Goal: Information Seeking & Learning: Learn about a topic

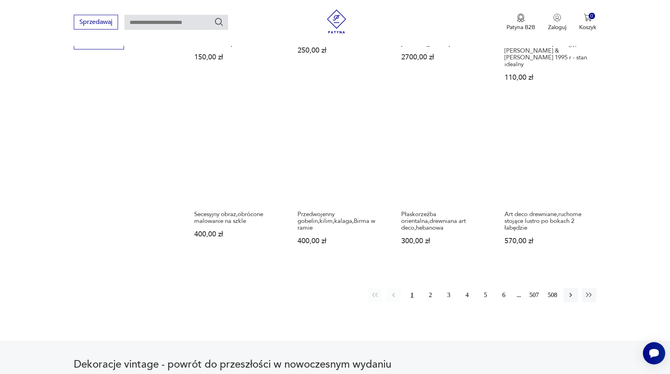
scroll to position [792, 0]
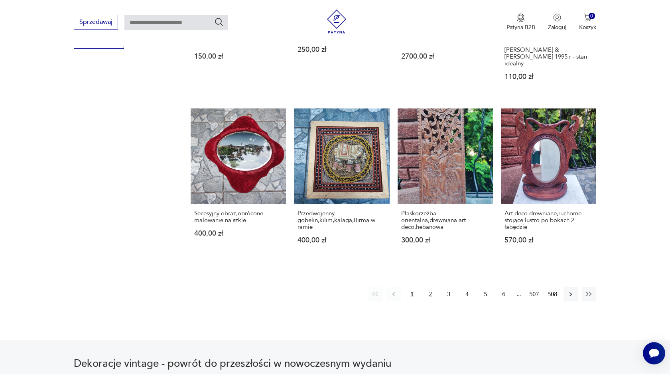
click at [428, 287] on button "2" at bounding box center [430, 294] width 14 height 14
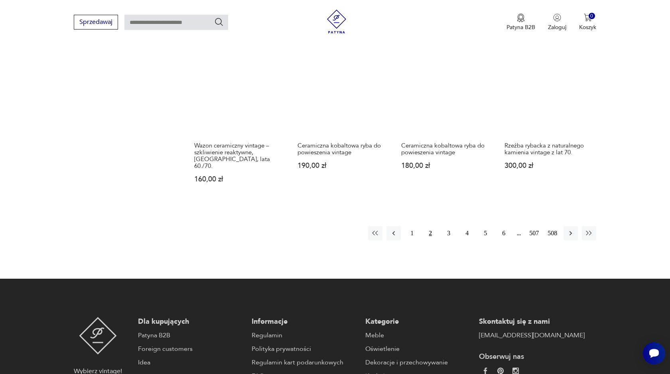
scroll to position [845, 0]
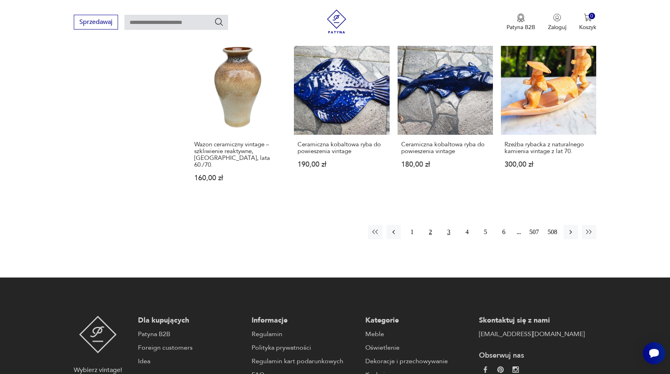
click at [450, 225] on button "3" at bounding box center [449, 232] width 14 height 14
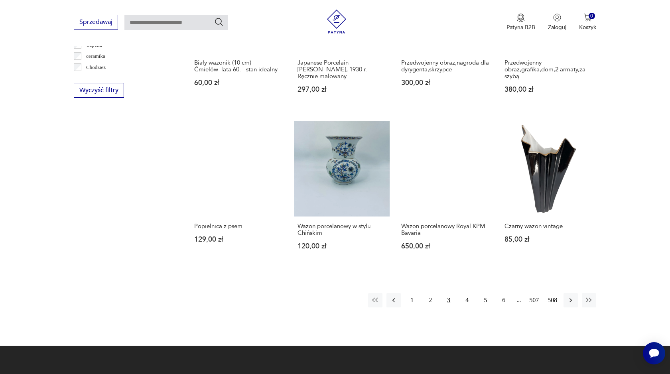
scroll to position [743, 0]
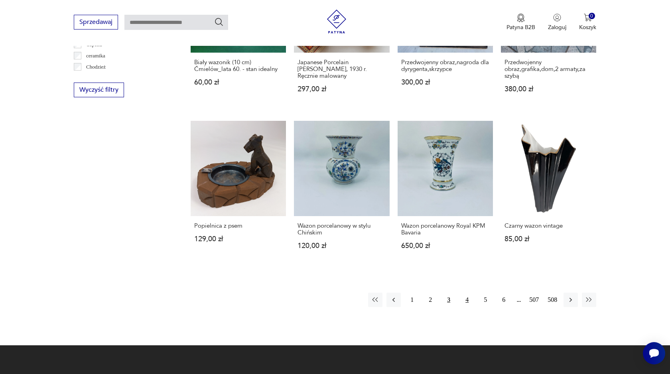
click at [464, 296] on button "4" at bounding box center [467, 300] width 14 height 14
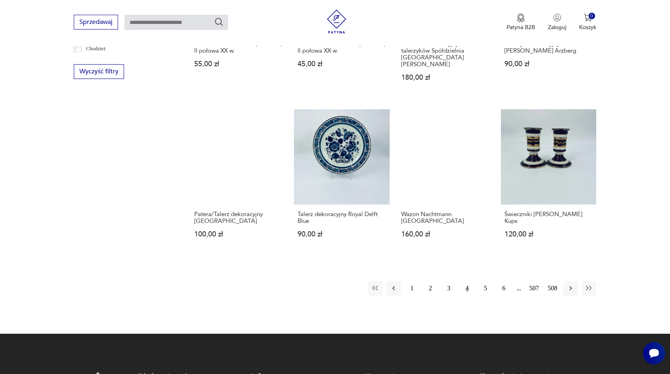
scroll to position [762, 0]
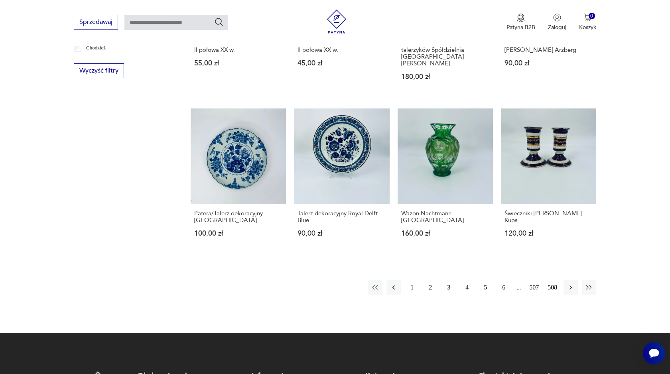
click at [486, 281] on button "5" at bounding box center [485, 288] width 14 height 14
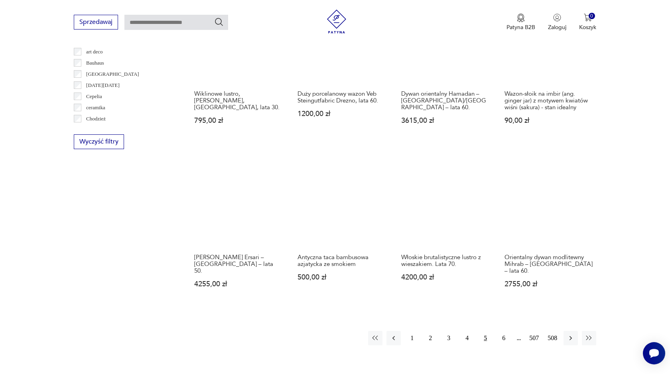
scroll to position [702, 0]
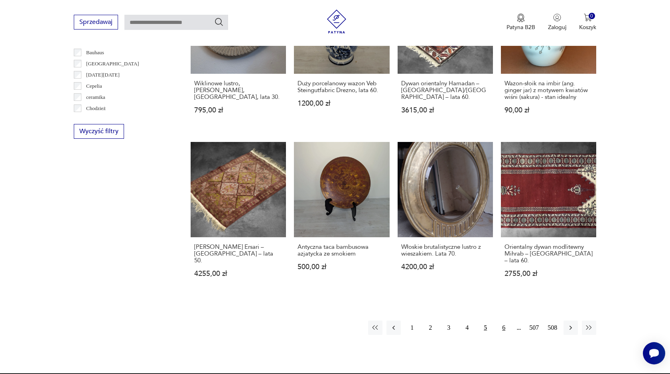
click at [502, 321] on button "6" at bounding box center [504, 328] width 14 height 14
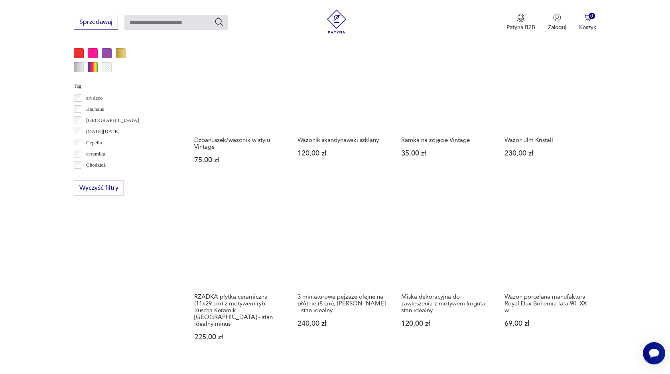
scroll to position [731, 0]
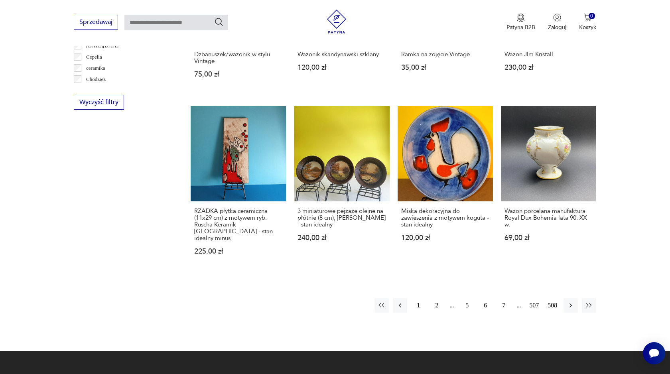
click at [506, 298] on button "7" at bounding box center [504, 305] width 14 height 14
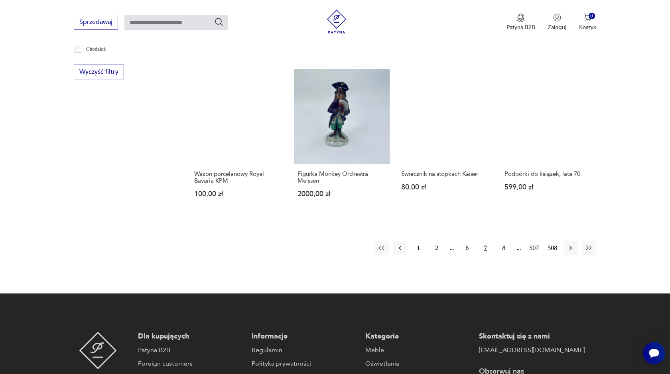
scroll to position [765, 0]
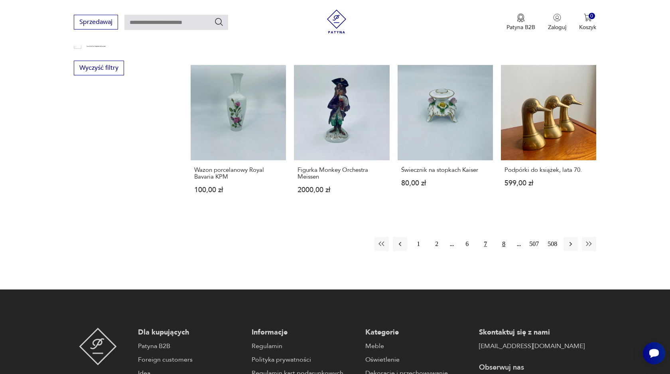
click at [503, 245] on button "8" at bounding box center [504, 244] width 14 height 14
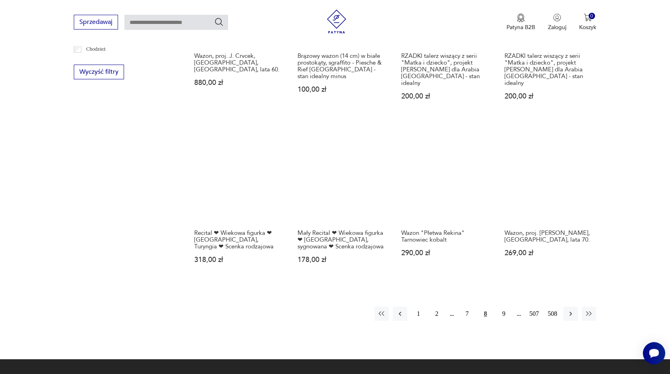
scroll to position [769, 0]
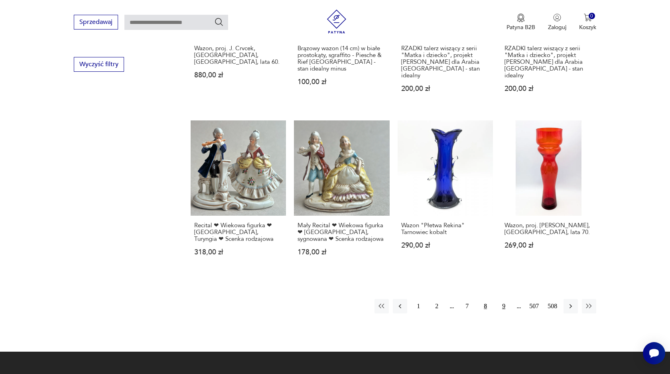
click at [502, 299] on button "9" at bounding box center [504, 306] width 14 height 14
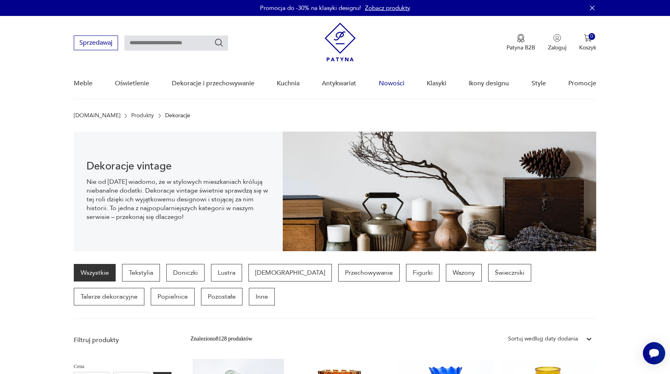
click at [389, 80] on link "Nowości" at bounding box center [392, 83] width 26 height 31
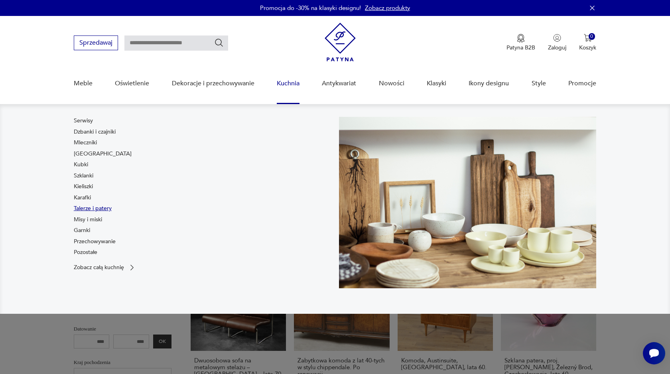
click at [99, 208] on link "Talerze i patery" at bounding box center [93, 209] width 38 height 8
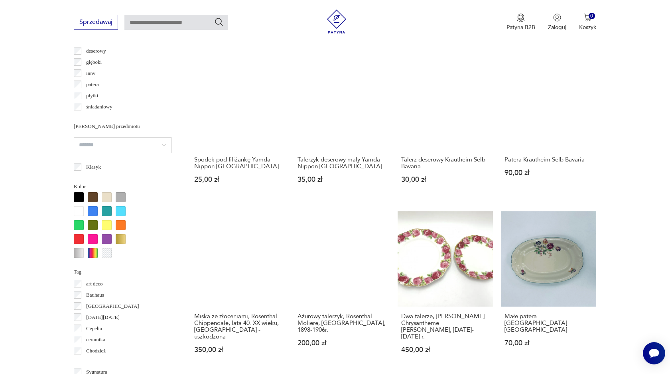
scroll to position [626, 0]
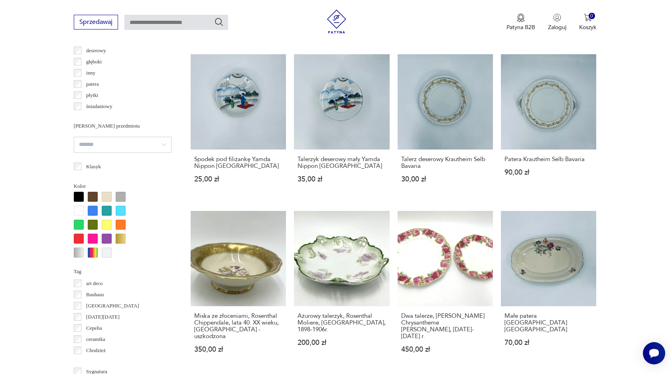
click at [90, 211] on div at bounding box center [93, 211] width 10 height 10
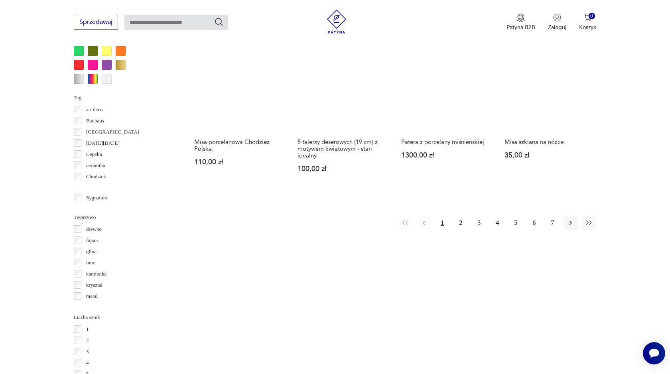
scroll to position [800, 0]
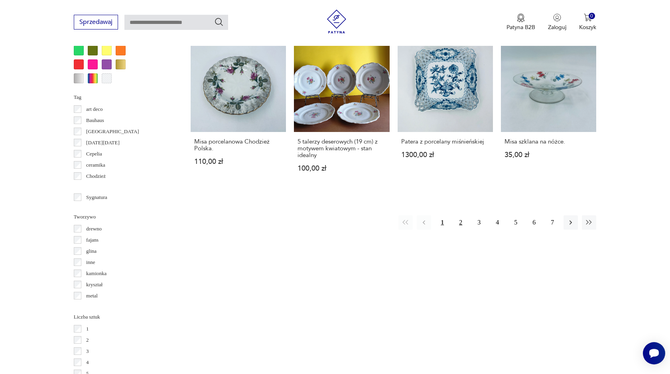
click at [461, 215] on button "2" at bounding box center [461, 222] width 14 height 14
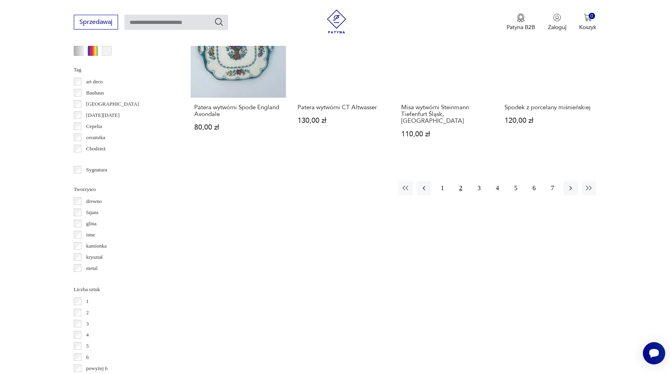
scroll to position [829, 0]
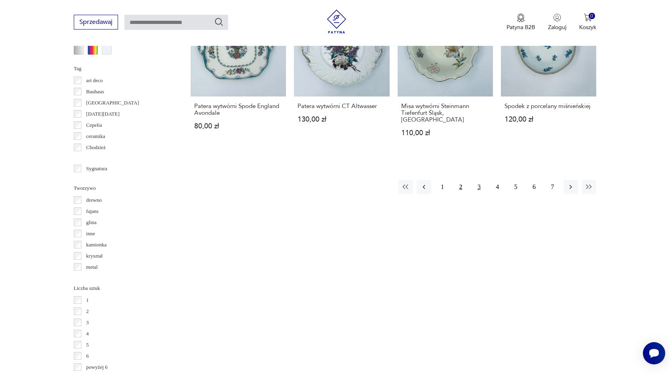
click at [480, 180] on button "3" at bounding box center [479, 187] width 14 height 14
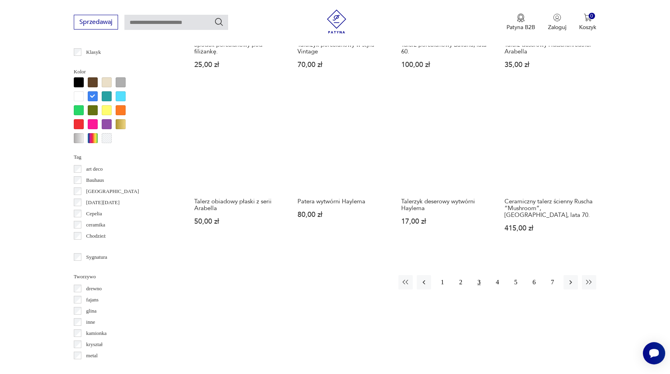
scroll to position [741, 0]
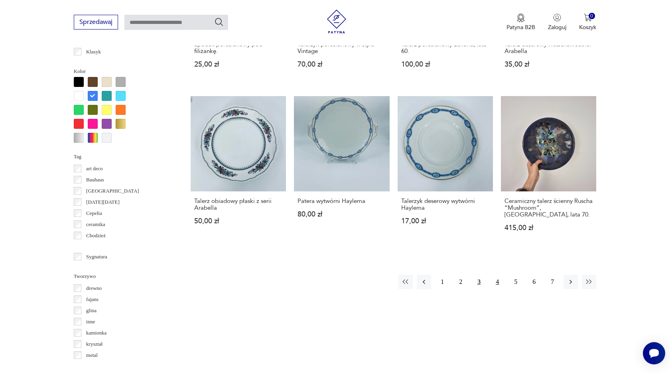
click at [494, 276] on button "4" at bounding box center [497, 282] width 14 height 14
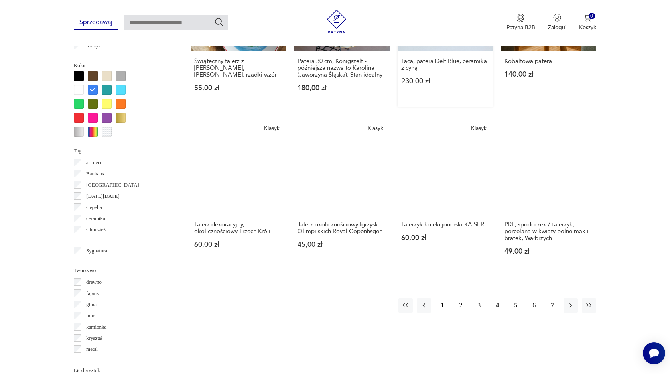
scroll to position [792, 0]
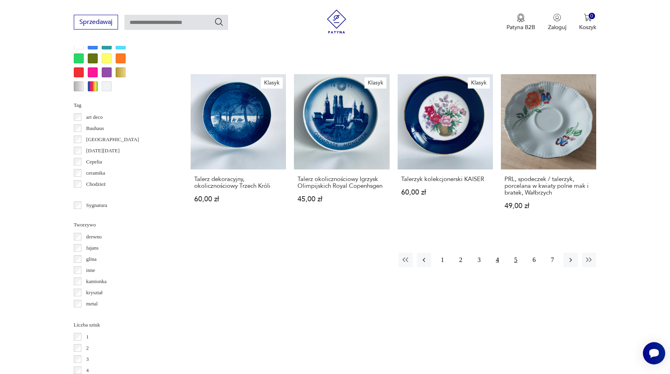
click at [516, 256] on button "5" at bounding box center [516, 260] width 14 height 14
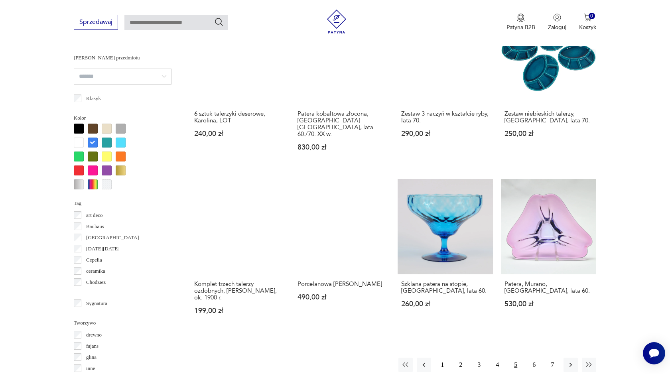
scroll to position [694, 0]
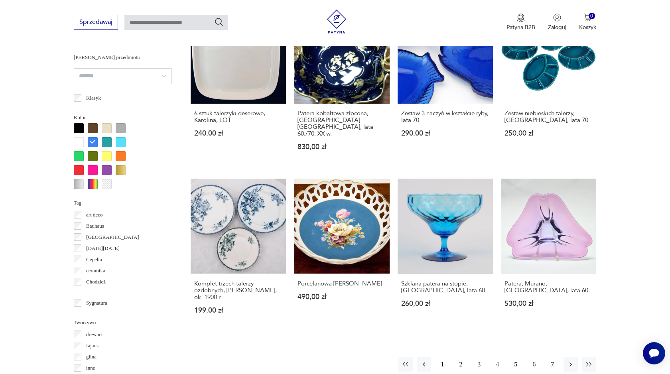
click at [537, 358] on button "6" at bounding box center [534, 365] width 14 height 14
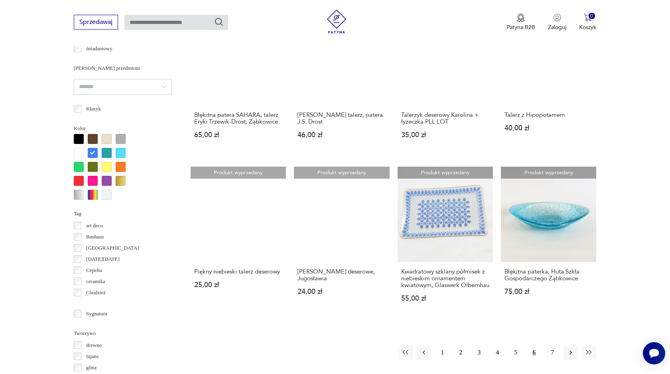
scroll to position [686, 0]
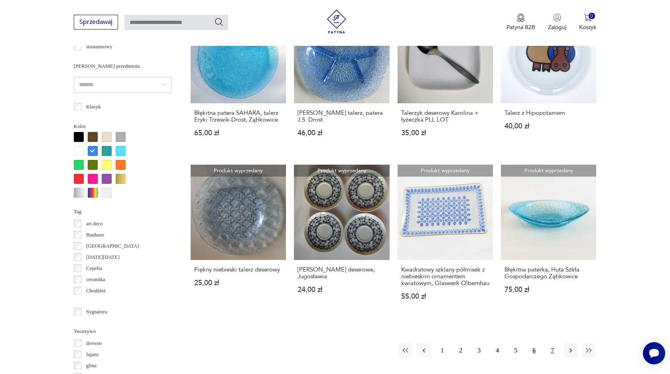
click at [551, 344] on button "7" at bounding box center [552, 351] width 14 height 14
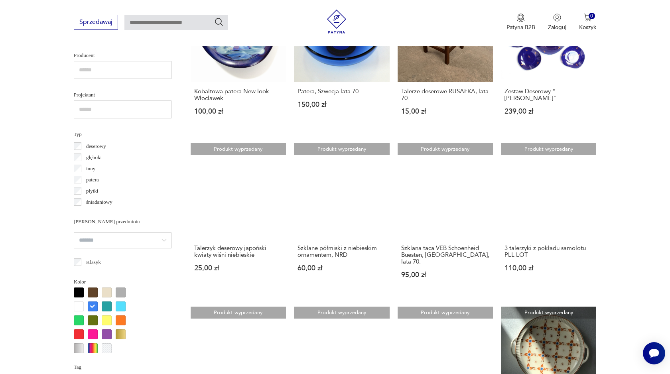
scroll to position [529, 0]
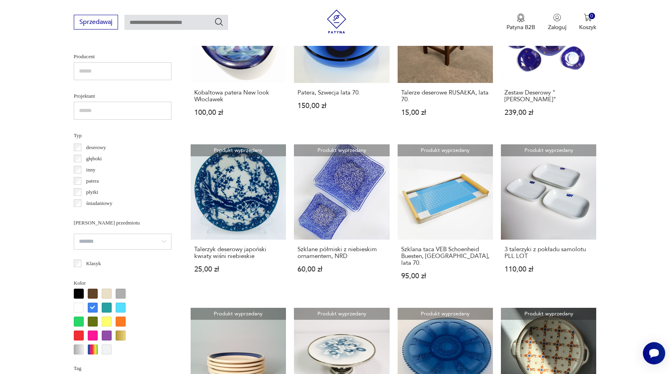
click at [93, 306] on div at bounding box center [93, 308] width 10 height 10
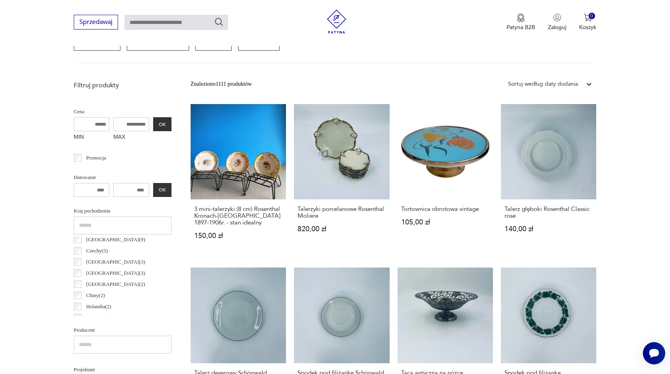
scroll to position [94, 0]
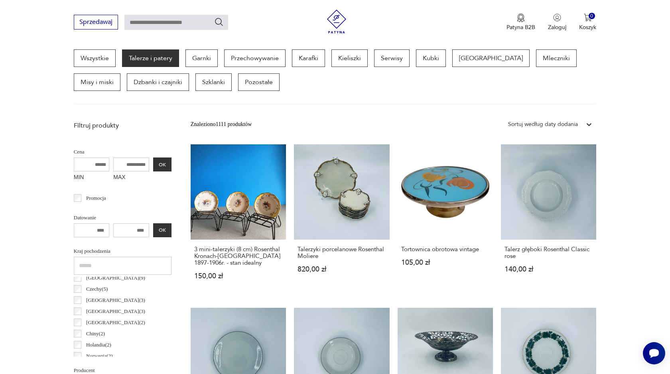
scroll to position [212, 0]
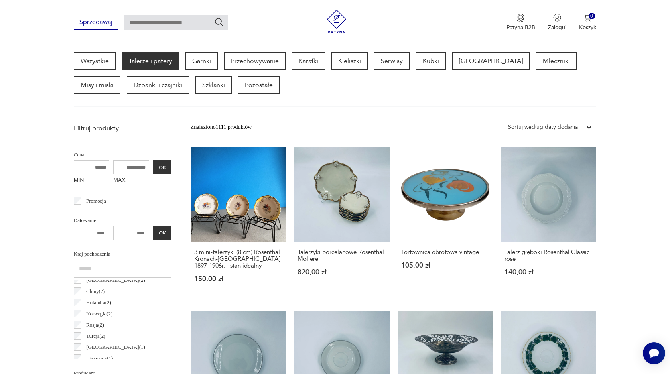
scroll to position [142, 0]
click at [100, 298] on p "Holandia ( 2 )" at bounding box center [98, 299] width 25 height 9
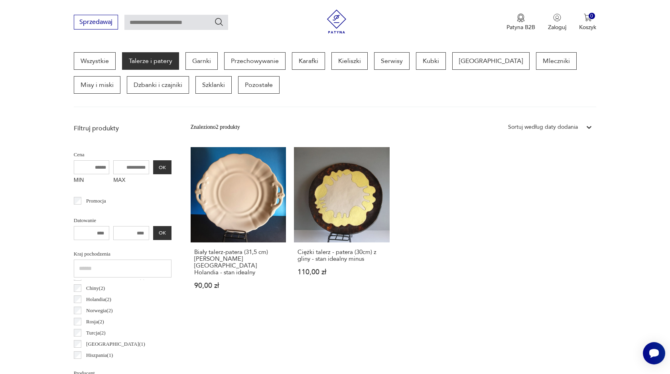
click at [100, 298] on p "Holandia ( 2 )" at bounding box center [98, 299] width 25 height 9
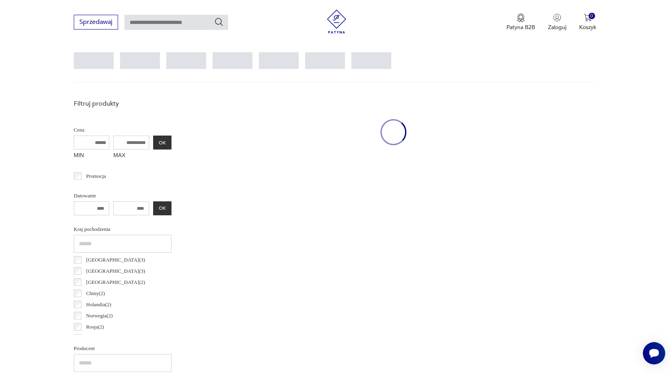
scroll to position [111, 0]
click at [105, 271] on p "Luksemburg ( 3 )" at bounding box center [115, 272] width 59 height 9
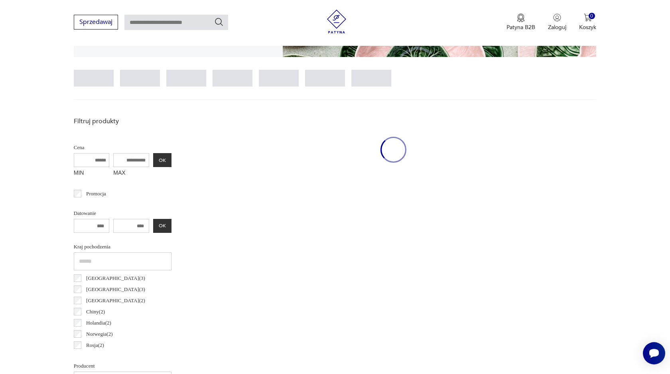
scroll to position [187, 0]
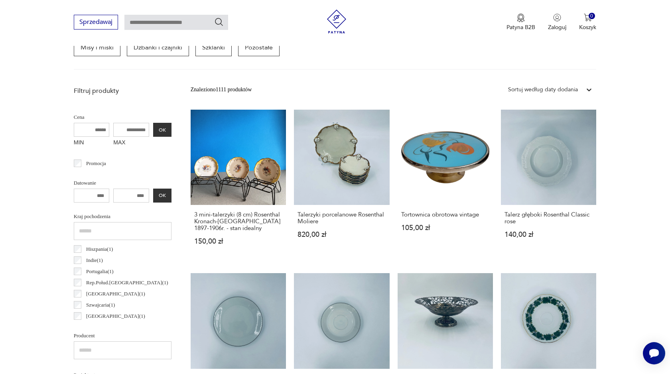
scroll to position [252, 0]
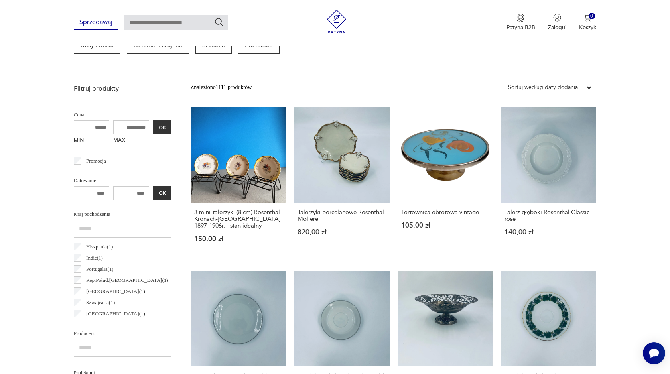
click at [98, 313] on p "Ukraina ( 1 )" at bounding box center [115, 314] width 59 height 9
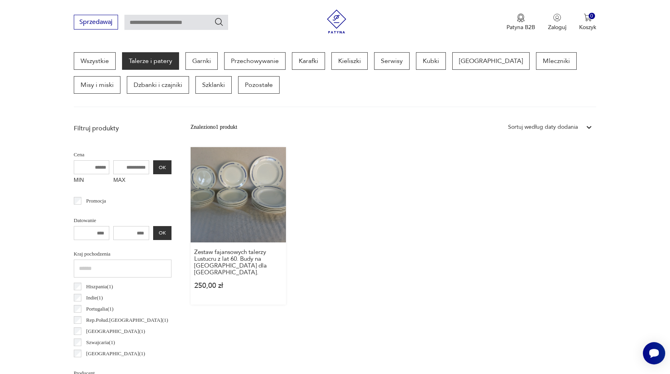
click at [245, 209] on link "Zestaw fajansowych talerzy Lustucru z lat 60. Budy na Ukrainie dla Francji. 250…" at bounding box center [238, 226] width 95 height 158
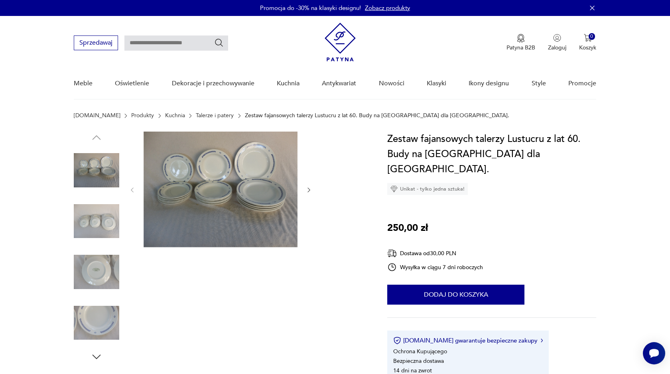
click at [98, 227] on img at bounding box center [96, 221] width 45 height 45
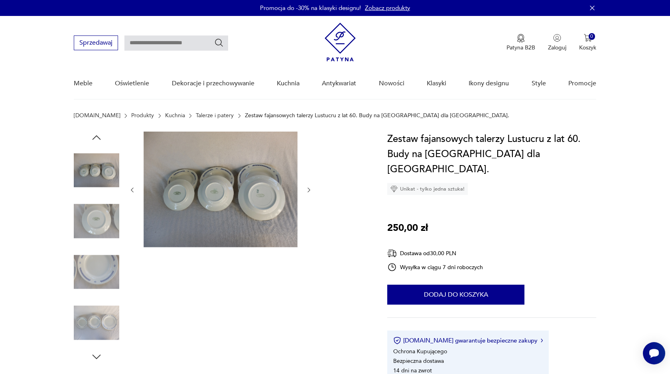
click at [90, 253] on img at bounding box center [96, 271] width 45 height 45
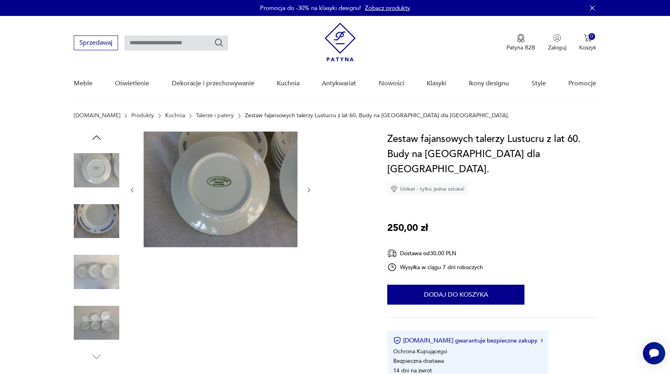
click at [93, 297] on div at bounding box center [96, 248] width 45 height 200
click at [93, 280] on img at bounding box center [96, 271] width 45 height 45
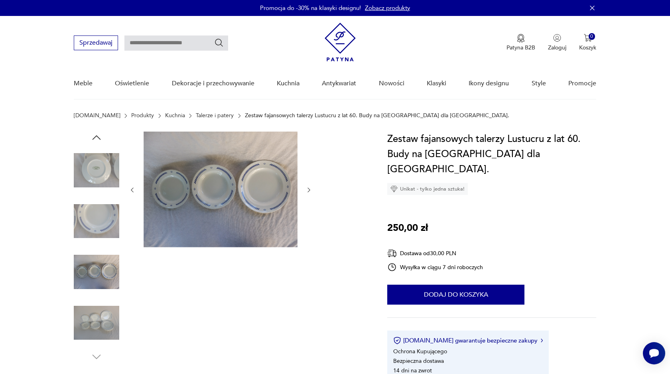
click at [97, 307] on img at bounding box center [96, 322] width 45 height 45
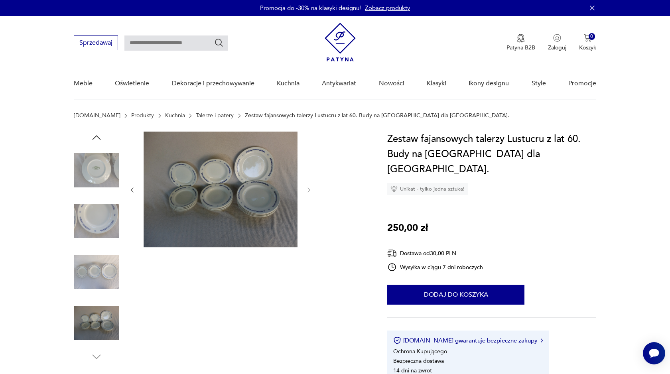
click at [197, 117] on link "Talerze i patery" at bounding box center [215, 116] width 38 height 6
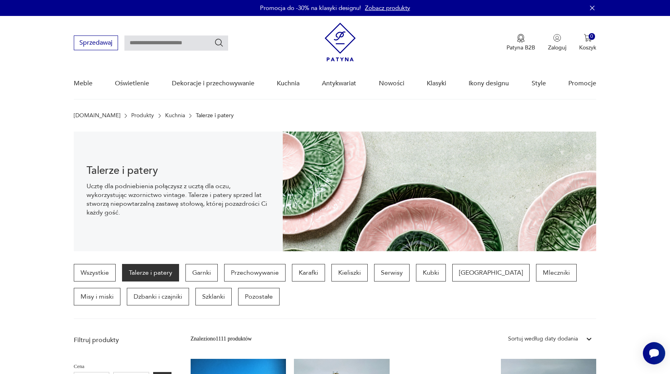
click at [342, 43] on img at bounding box center [340, 42] width 31 height 39
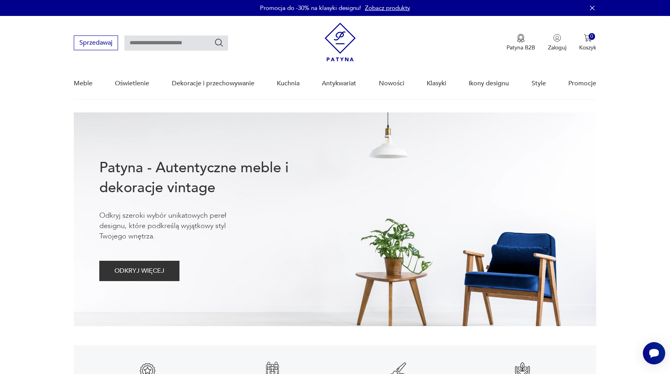
click at [331, 61] on img at bounding box center [340, 42] width 31 height 39
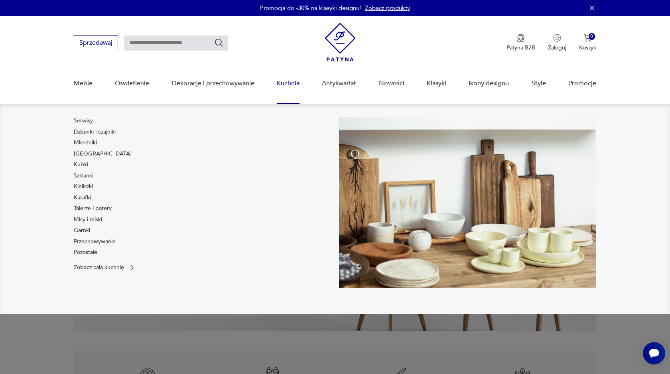
click at [281, 85] on link "Kuchnia" at bounding box center [288, 83] width 23 height 31
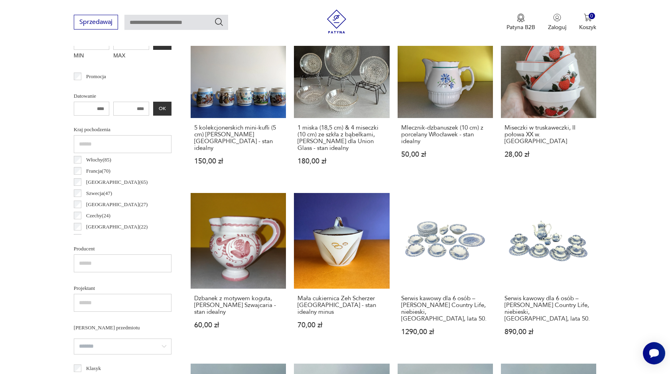
scroll to position [370, 0]
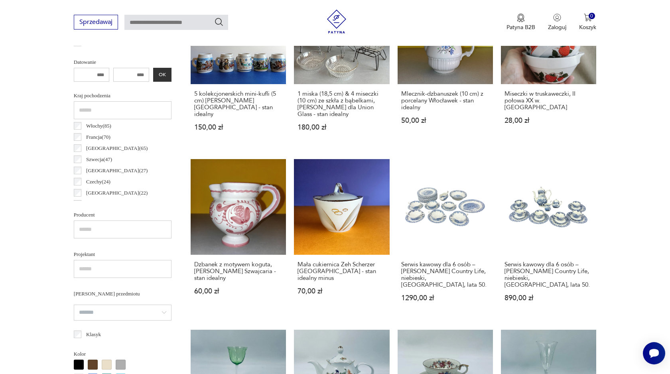
click at [115, 229] on input "text" at bounding box center [123, 230] width 98 height 18
type input "****"
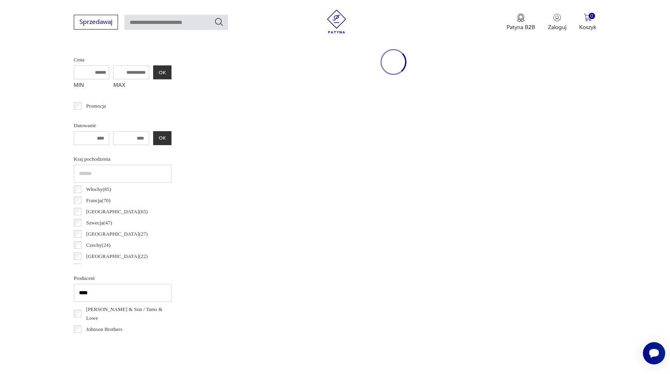
scroll to position [212, 0]
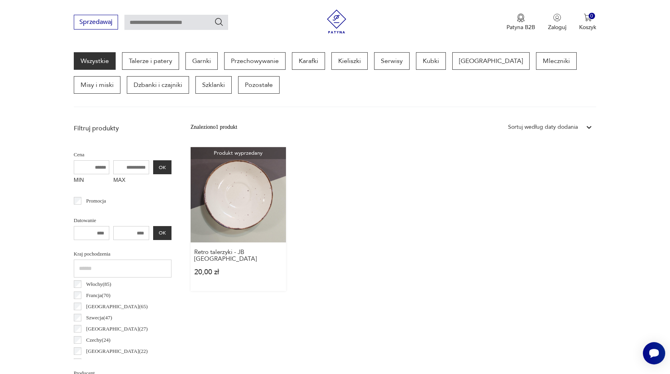
click at [248, 192] on link "Produkt wyprzedany Retro talerzyki - JB England 20,00 zł" at bounding box center [238, 219] width 95 height 144
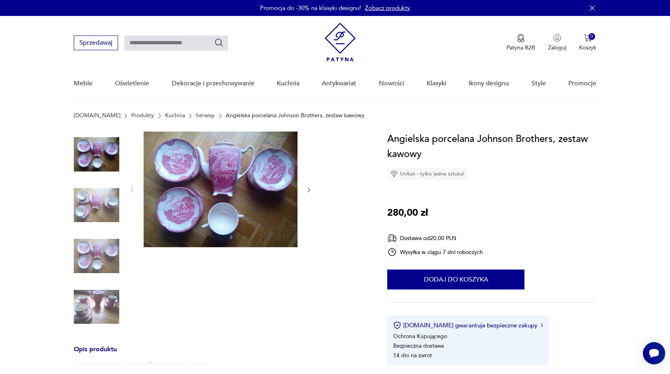
click at [185, 260] on div at bounding box center [221, 232] width 184 height 200
click at [98, 195] on img at bounding box center [96, 205] width 45 height 45
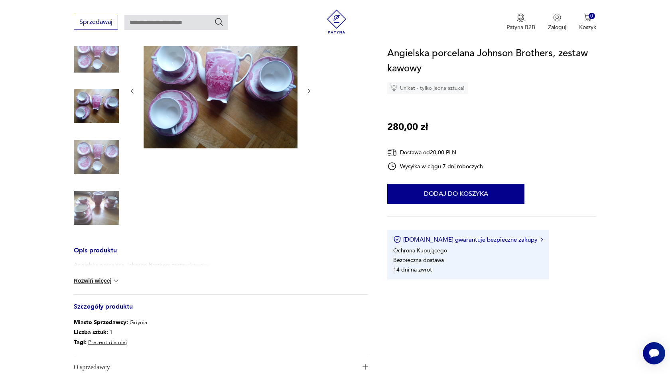
scroll to position [100, 0]
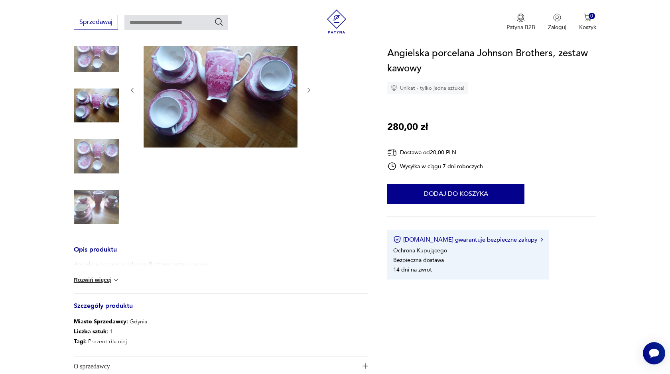
click at [96, 279] on button "Rozwiń więcej" at bounding box center [97, 280] width 46 height 8
click at [91, 209] on img at bounding box center [96, 207] width 45 height 45
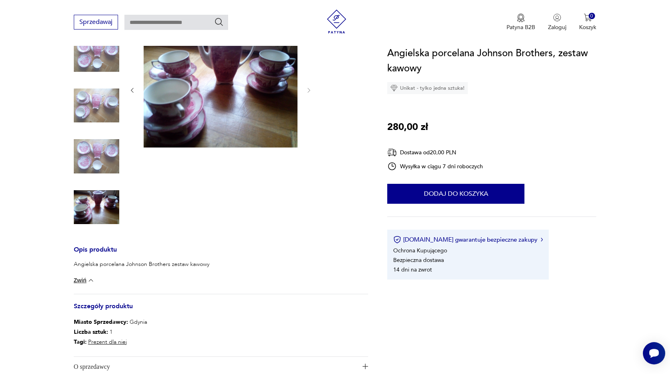
click at [89, 160] on img at bounding box center [96, 156] width 45 height 45
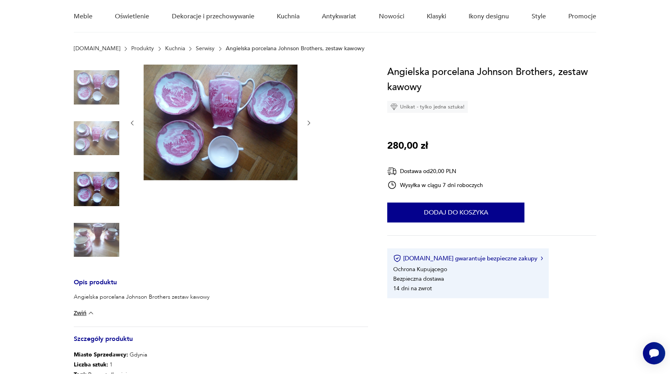
scroll to position [67, 0]
click at [115, 88] on img at bounding box center [96, 87] width 45 height 45
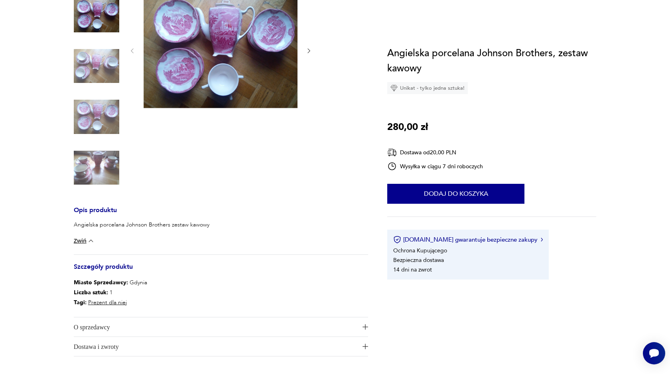
scroll to position [0, 0]
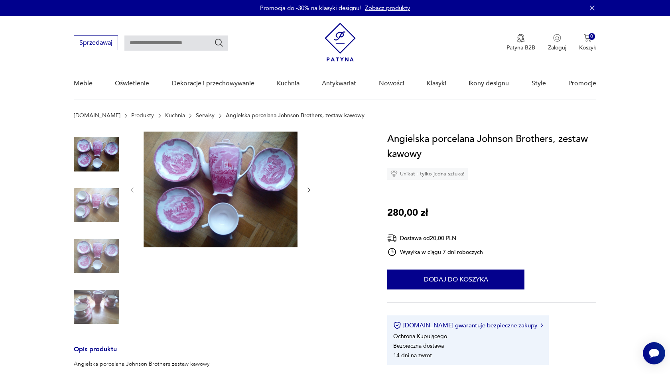
click at [196, 116] on link "Serwisy" at bounding box center [205, 116] width 19 height 6
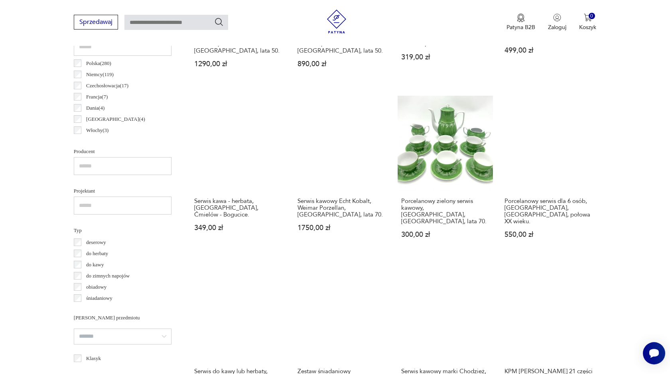
scroll to position [389, 0]
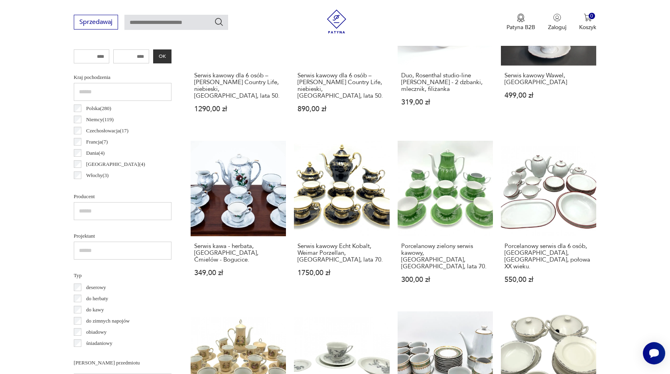
click at [113, 214] on input "text" at bounding box center [123, 211] width 98 height 18
type input "****"
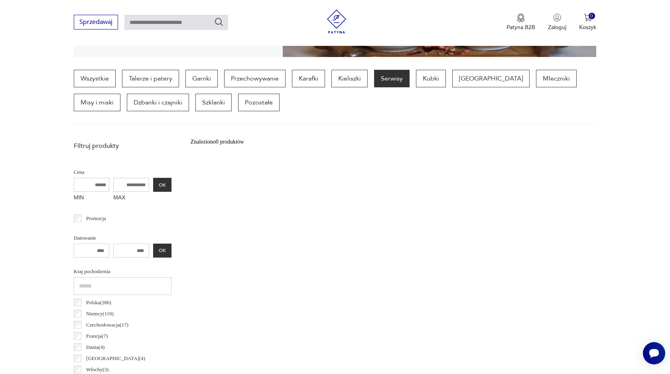
scroll to position [193, 0]
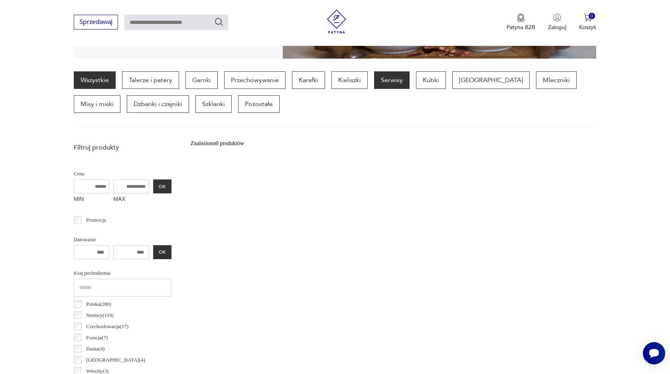
click at [82, 77] on link "Wszystkie" at bounding box center [95, 80] width 42 height 18
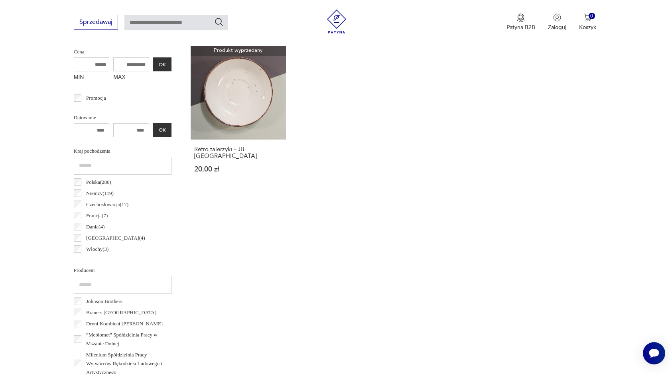
scroll to position [322, 0]
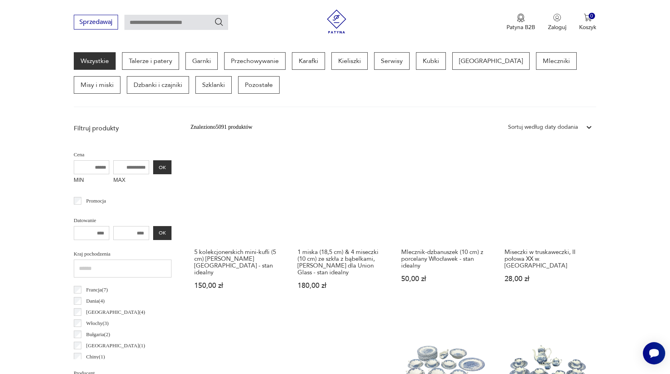
scroll to position [20, 0]
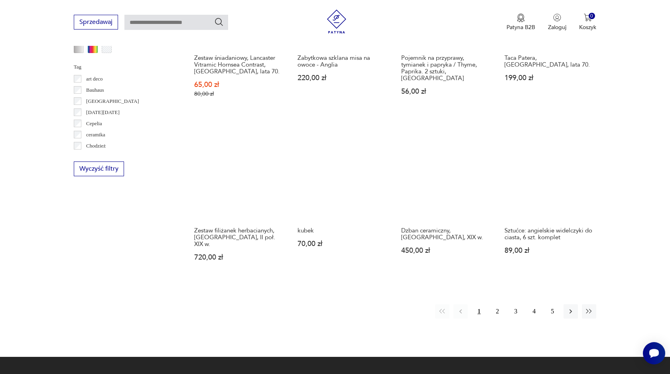
scroll to position [744, 0]
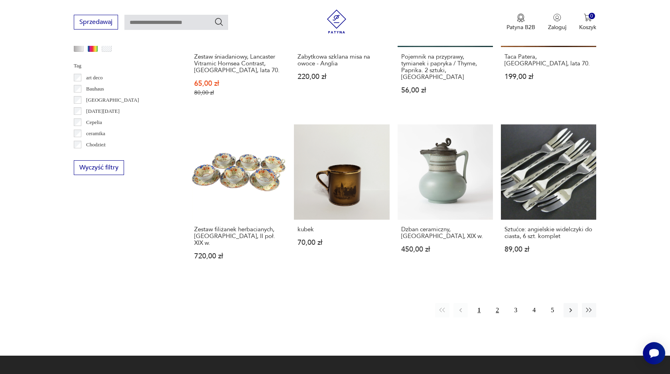
click at [497, 303] on button "2" at bounding box center [497, 310] width 14 height 14
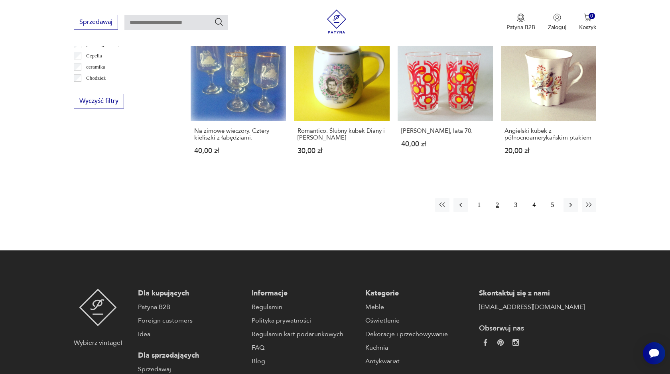
scroll to position [813, 0]
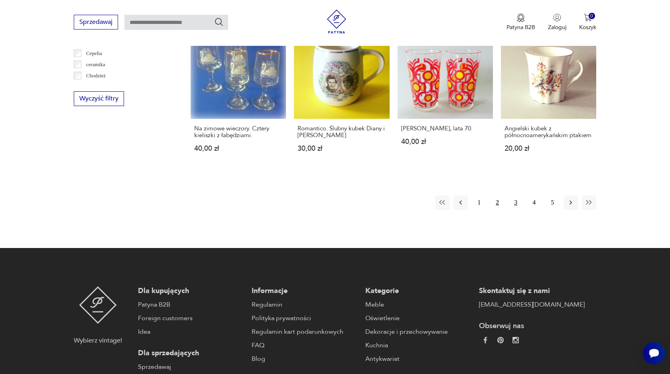
click at [517, 200] on button "3" at bounding box center [516, 203] width 14 height 14
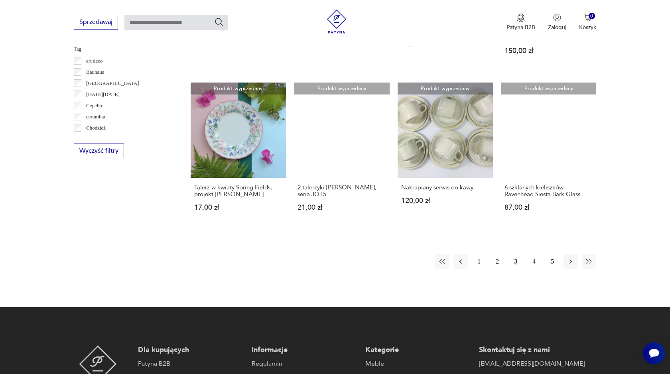
scroll to position [760, 0]
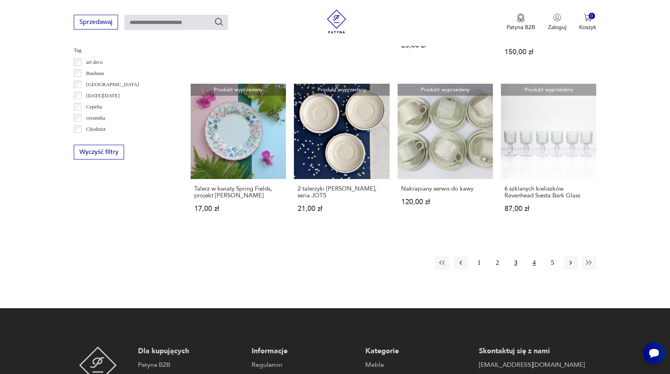
click at [537, 264] on button "4" at bounding box center [534, 263] width 14 height 14
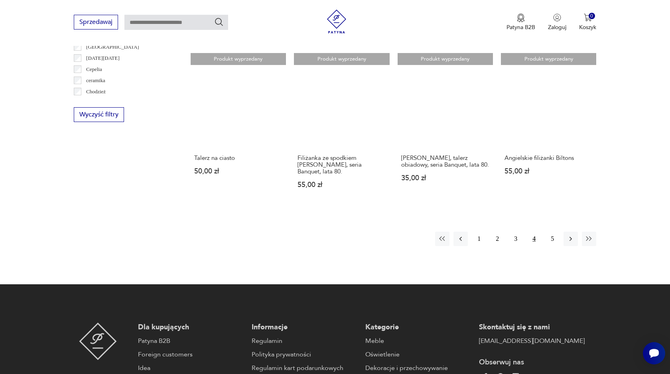
scroll to position [798, 0]
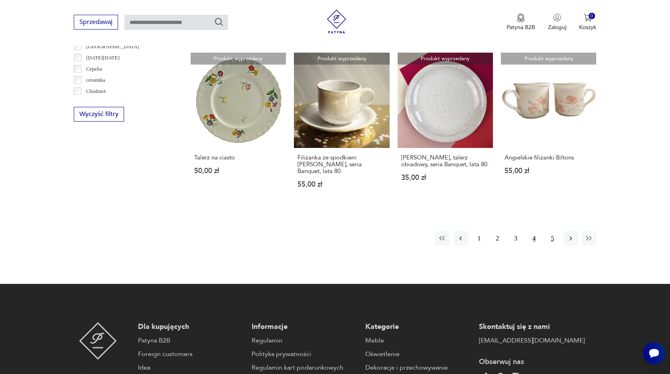
click at [551, 231] on button "5" at bounding box center [552, 238] width 14 height 14
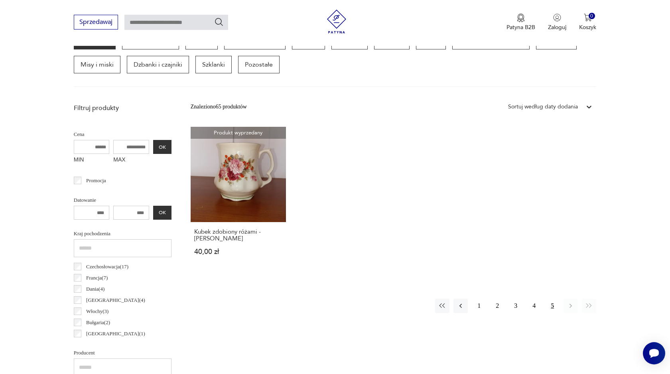
scroll to position [233, 0]
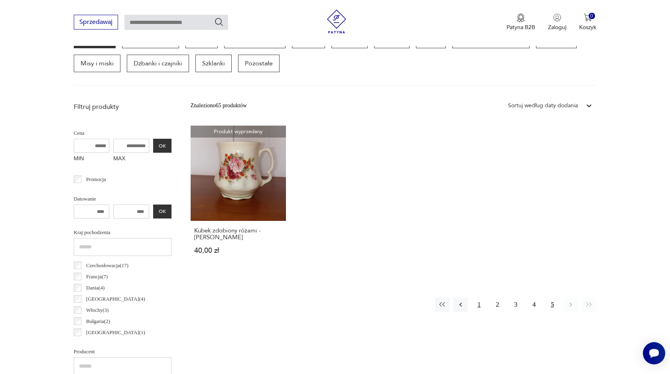
click at [476, 302] on button "1" at bounding box center [479, 305] width 14 height 14
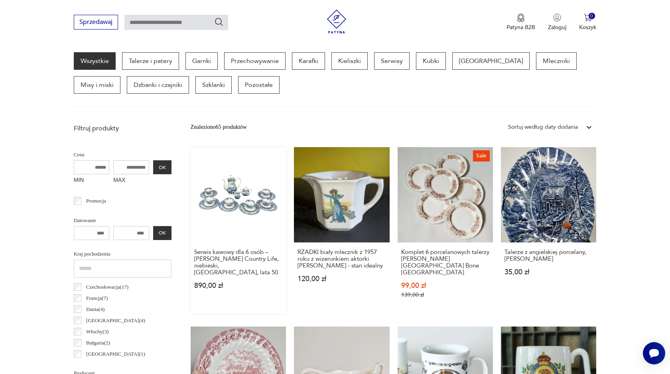
click at [252, 196] on link "Serwis kawowy dla 6 osób – Myott’s Country Life, niebieski, Anglia, lata 50. 89…" at bounding box center [238, 230] width 95 height 167
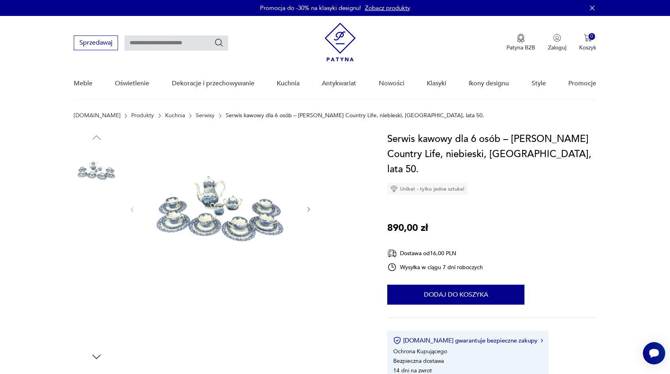
click at [95, 178] on img at bounding box center [96, 170] width 45 height 45
click at [203, 213] on img at bounding box center [221, 209] width 154 height 154
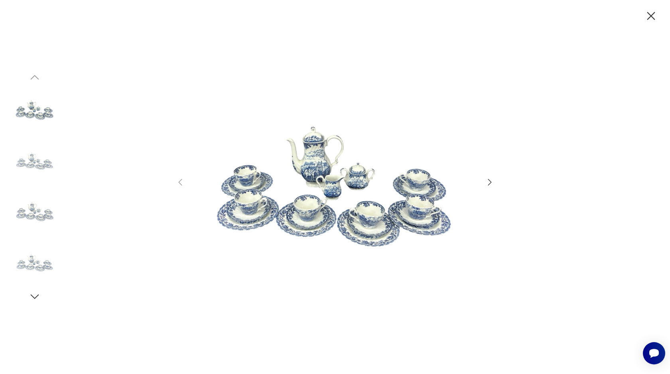
click at [490, 184] on icon "button" at bounding box center [490, 183] width 10 height 10
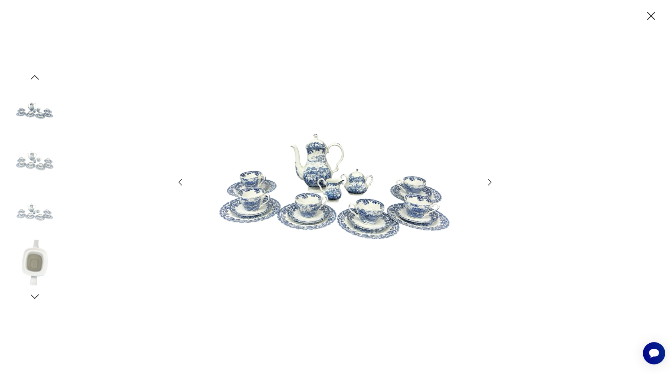
click at [490, 184] on icon "button" at bounding box center [490, 183] width 10 height 10
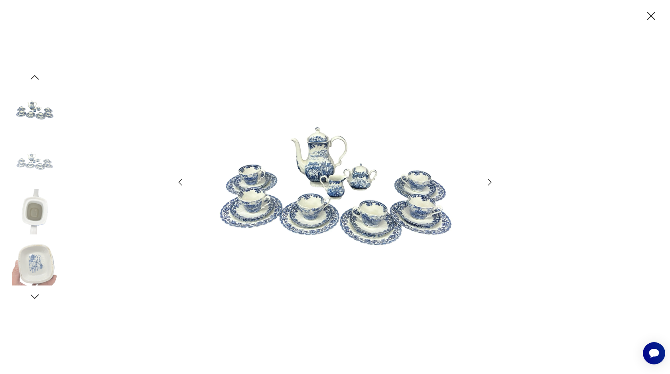
click at [490, 184] on icon "button" at bounding box center [490, 183] width 10 height 10
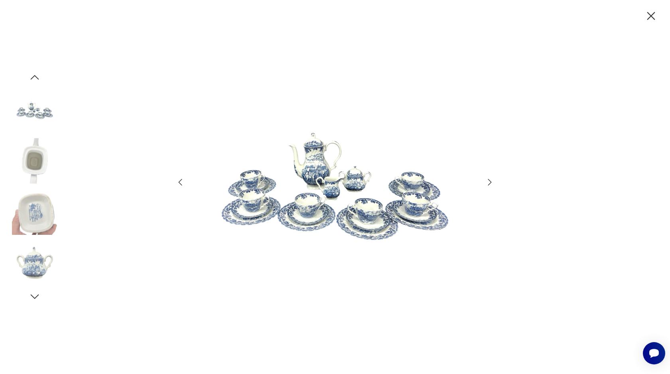
click at [490, 184] on icon "button" at bounding box center [490, 183] width 10 height 10
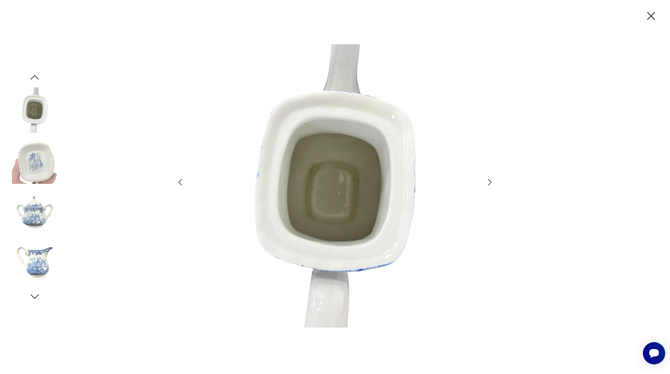
click at [490, 184] on icon "button" at bounding box center [490, 183] width 10 height 10
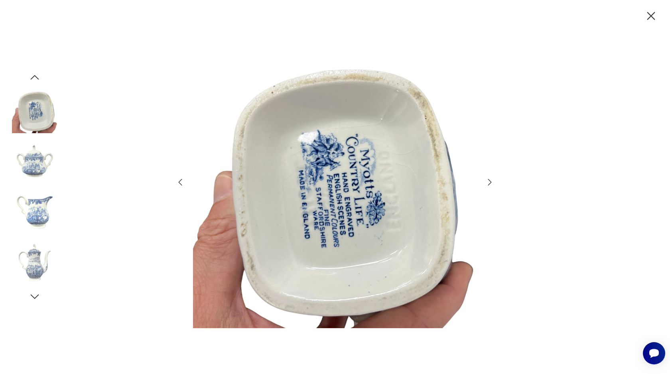
click at [491, 186] on icon "button" at bounding box center [490, 183] width 10 height 10
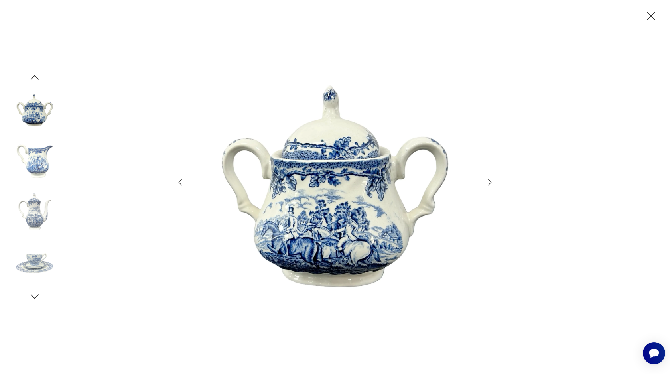
click at [491, 186] on icon "button" at bounding box center [490, 183] width 10 height 10
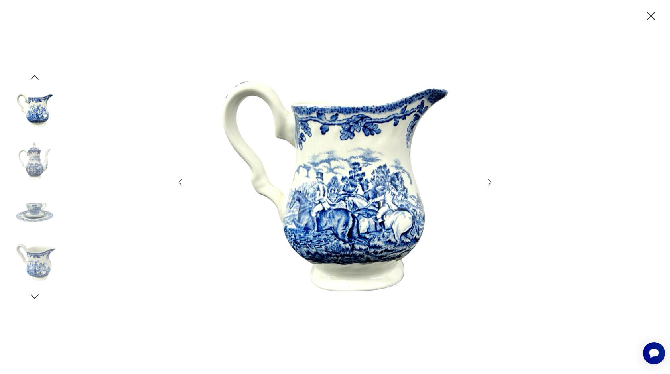
click at [491, 186] on icon "button" at bounding box center [490, 183] width 10 height 10
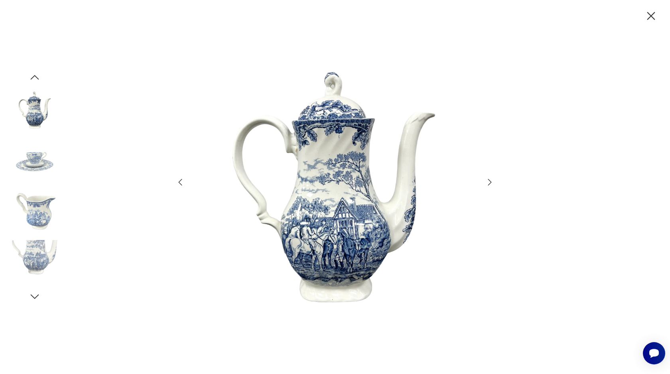
click at [648, 14] on icon "button" at bounding box center [651, 16] width 14 height 14
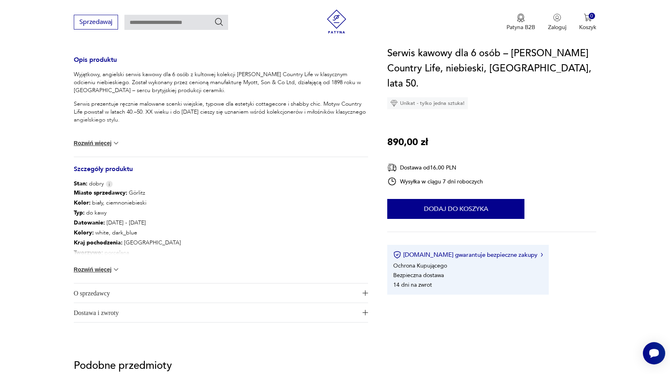
scroll to position [325, 0]
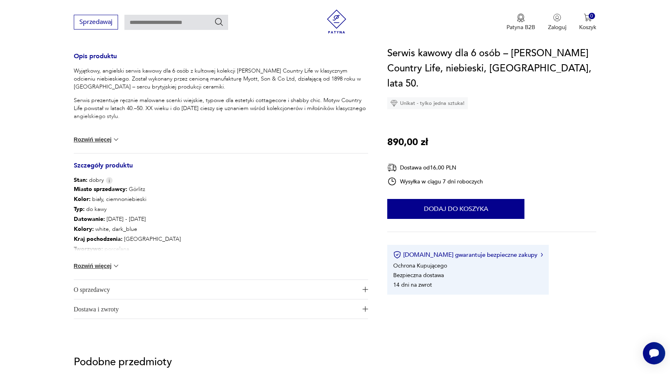
click at [109, 263] on button "Rozwiń więcej" at bounding box center [97, 266] width 46 height 8
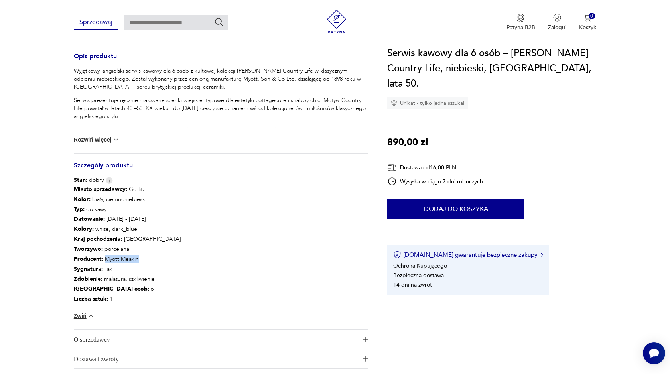
drag, startPoint x: 137, startPoint y: 260, endPoint x: 105, endPoint y: 258, distance: 32.4
click at [105, 258] on p "Producent : Myott Meakin" at bounding box center [127, 259] width 107 height 10
copy p "Myott Meakin"
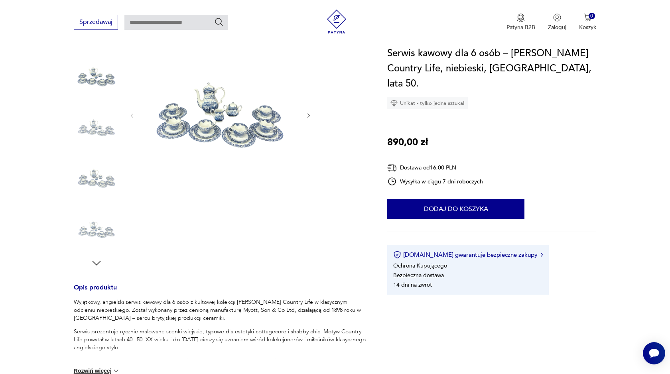
scroll to position [0, 0]
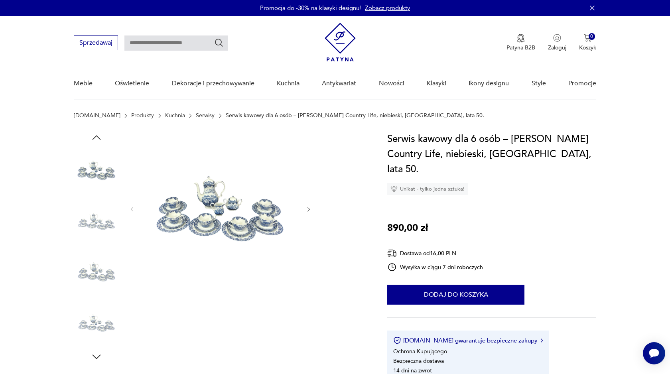
click at [97, 218] on img at bounding box center [96, 221] width 45 height 45
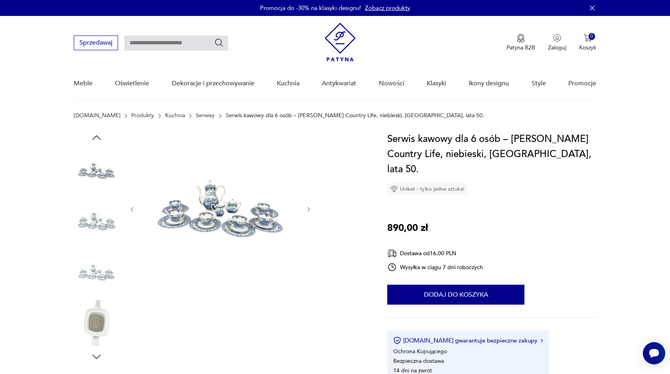
click at [103, 313] on img at bounding box center [96, 322] width 45 height 45
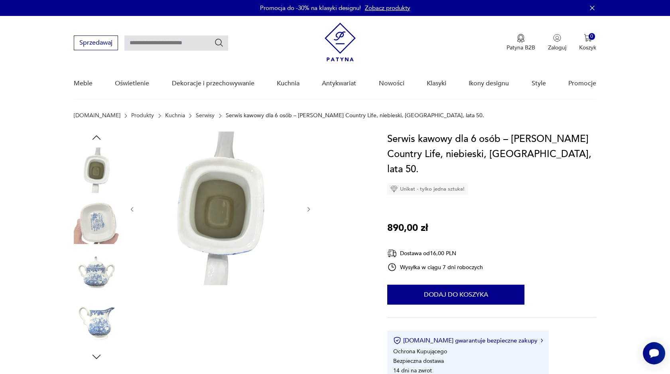
click at [98, 274] on img at bounding box center [96, 271] width 45 height 45
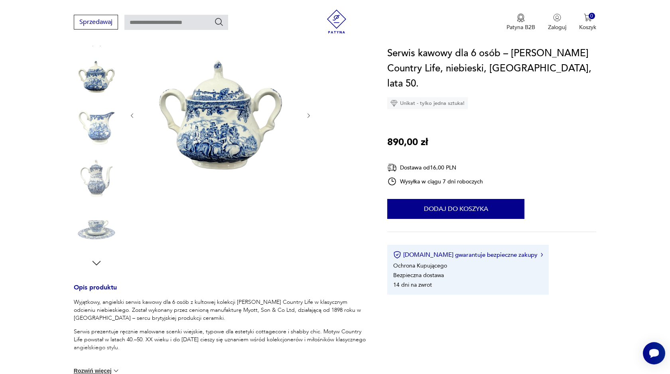
scroll to position [94, 0]
click at [98, 218] on img at bounding box center [96, 228] width 45 height 45
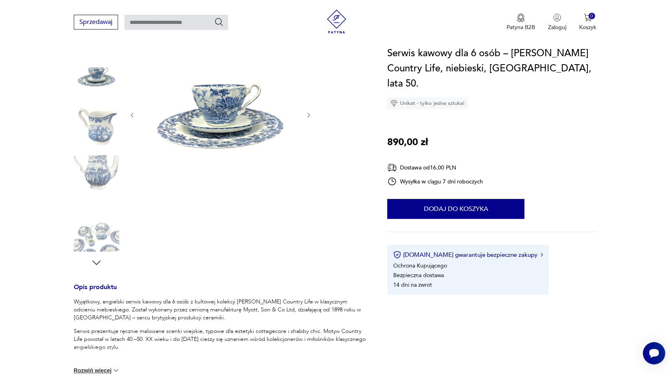
scroll to position [0, 0]
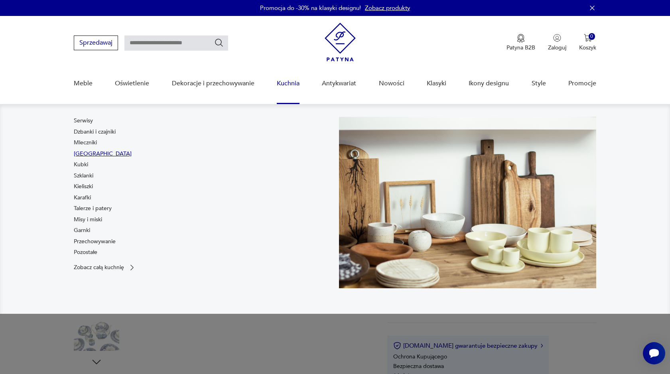
click at [87, 153] on link "[GEOGRAPHIC_DATA]" at bounding box center [103, 154] width 58 height 8
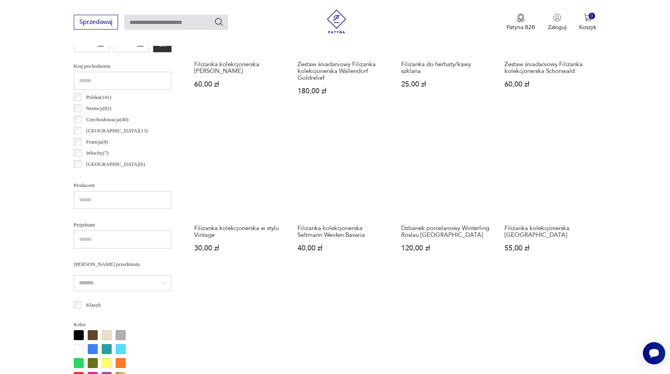
scroll to position [398, 0]
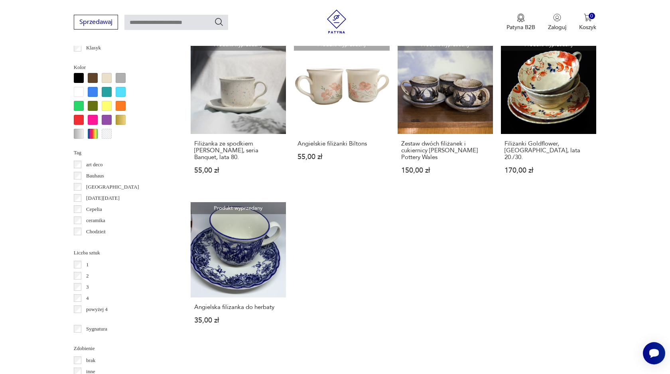
scroll to position [658, 0]
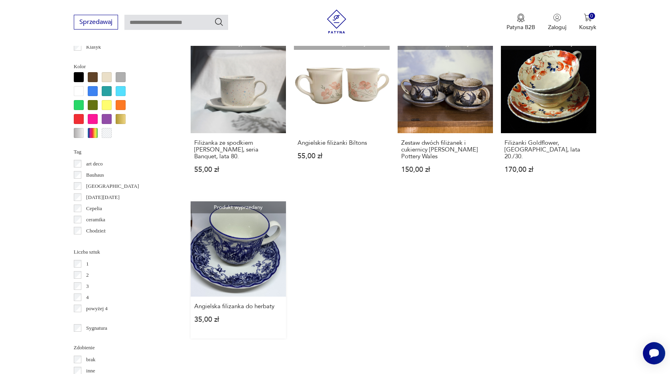
click at [220, 258] on link "Produkt wyprzedany Angielska filizanka do herbaty 35,00 zł" at bounding box center [238, 270] width 95 height 137
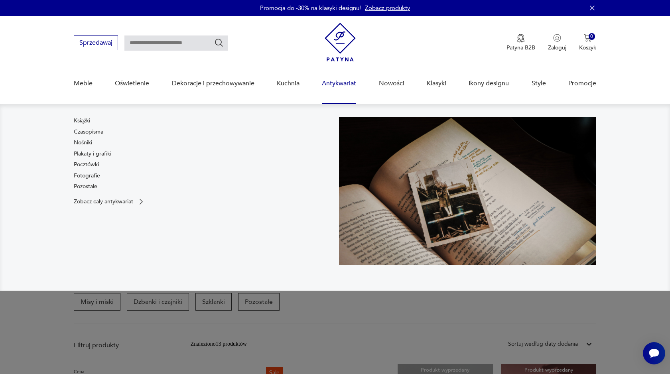
click at [342, 81] on link "Antykwariat" at bounding box center [339, 83] width 34 height 31
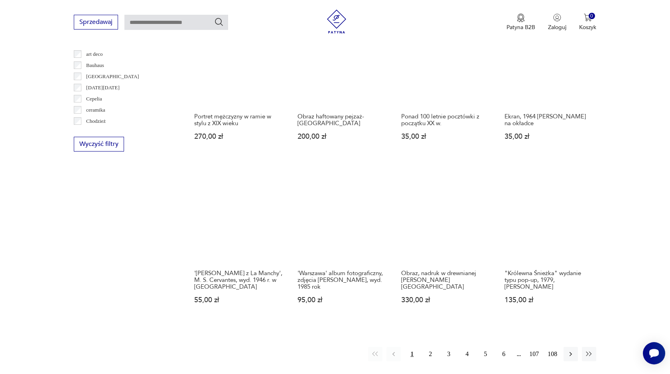
scroll to position [667, 0]
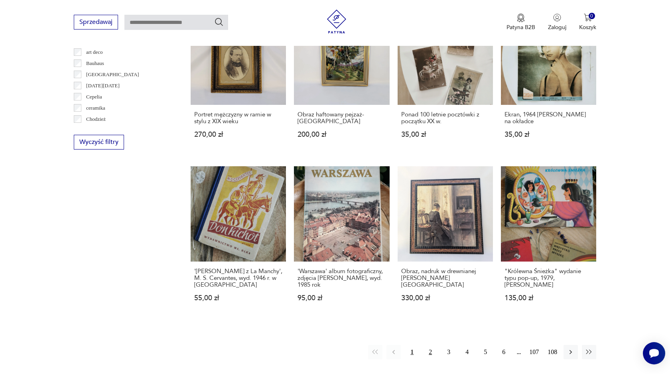
click at [429, 345] on button "2" at bounding box center [430, 352] width 14 height 14
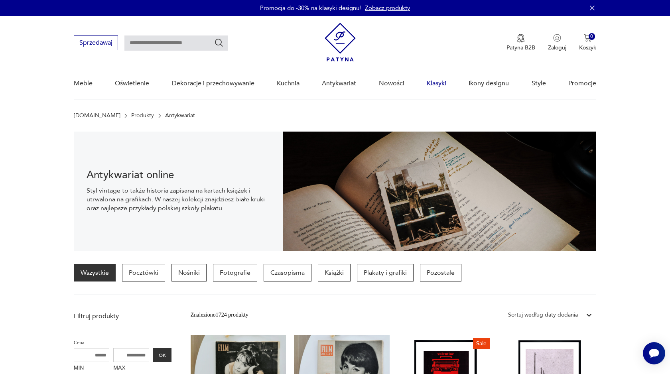
click at [440, 83] on link "Klasyki" at bounding box center [437, 83] width 20 height 31
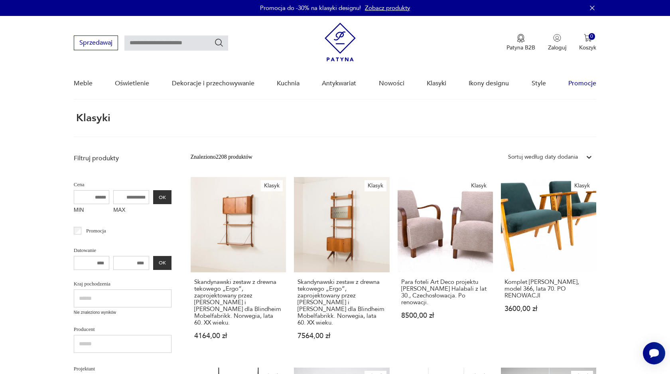
click at [583, 85] on link "Promocje" at bounding box center [583, 83] width 28 height 31
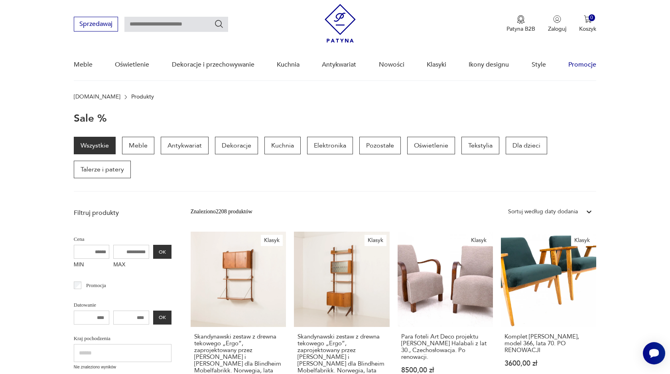
scroll to position [30, 0]
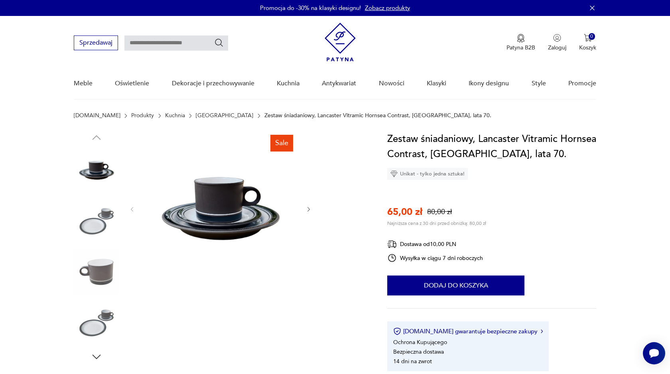
click at [208, 205] on img at bounding box center [221, 209] width 154 height 154
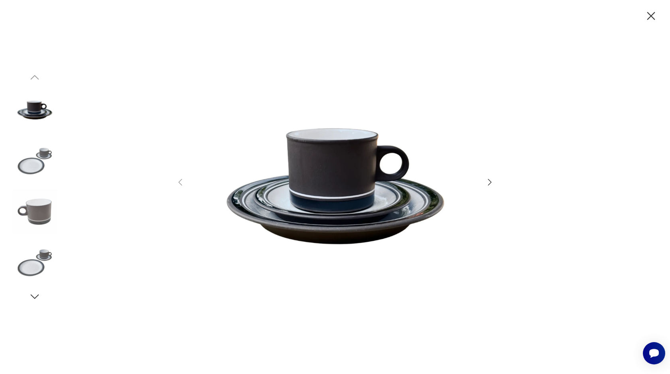
click at [493, 177] on div at bounding box center [335, 187] width 319 height 301
click at [489, 183] on icon "button" at bounding box center [490, 183] width 10 height 10
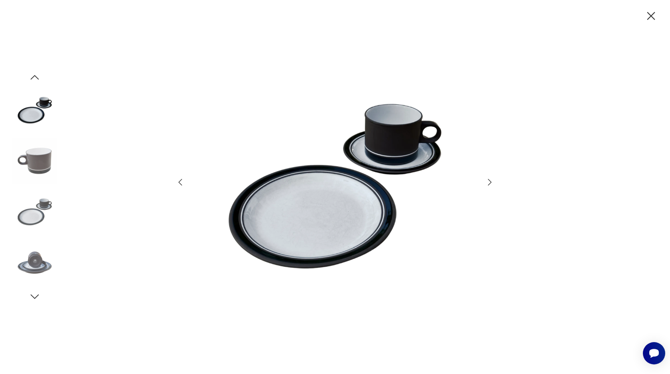
click at [489, 183] on icon "button" at bounding box center [490, 183] width 10 height 10
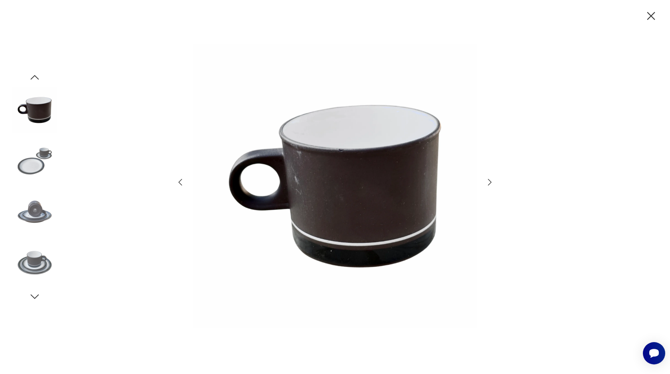
click at [489, 183] on icon "button" at bounding box center [490, 183] width 10 height 10
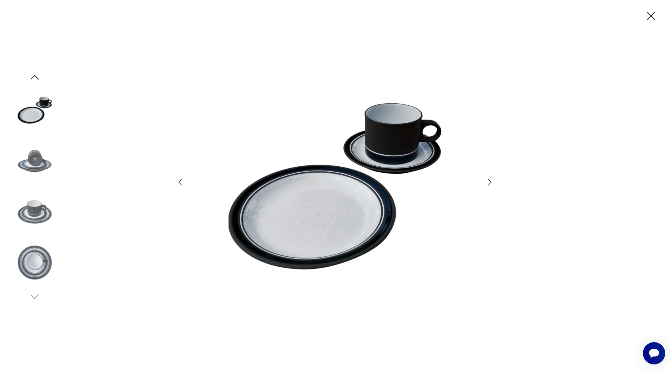
click at [489, 183] on icon "button" at bounding box center [490, 183] width 10 height 10
